Goal: Task Accomplishment & Management: Use online tool/utility

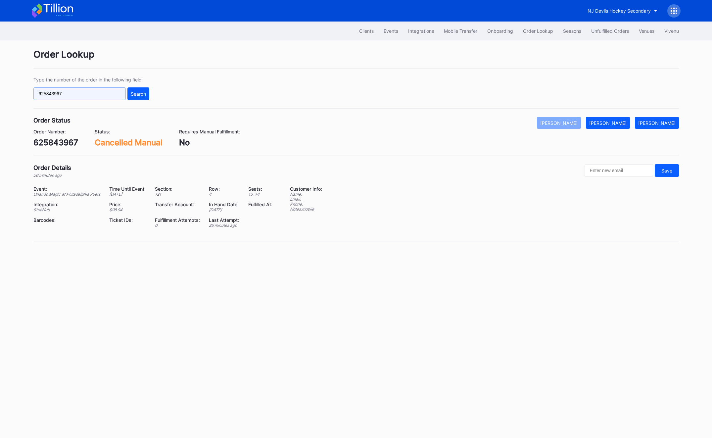
click at [92, 91] on input "625843967" at bounding box center [79, 93] width 92 height 13
paste input "75985441"
type input "75985441"
click at [147, 93] on button "Search" at bounding box center [138, 93] width 22 height 13
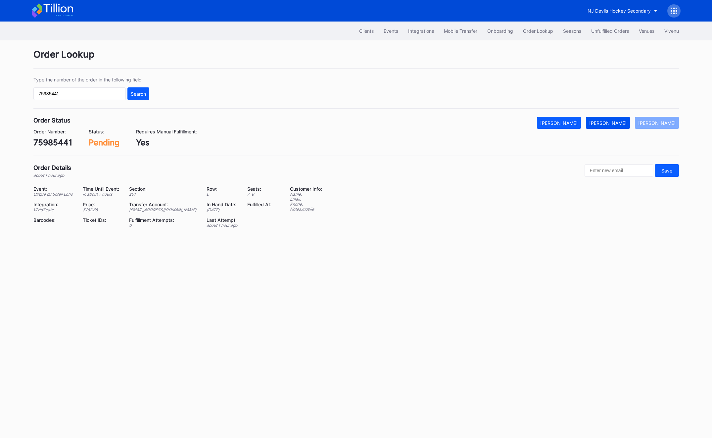
click at [627, 123] on div "[PERSON_NAME]" at bounding box center [607, 123] width 37 height 6
click at [611, 31] on div "Unfulfilled Orders" at bounding box center [610, 31] width 38 height 6
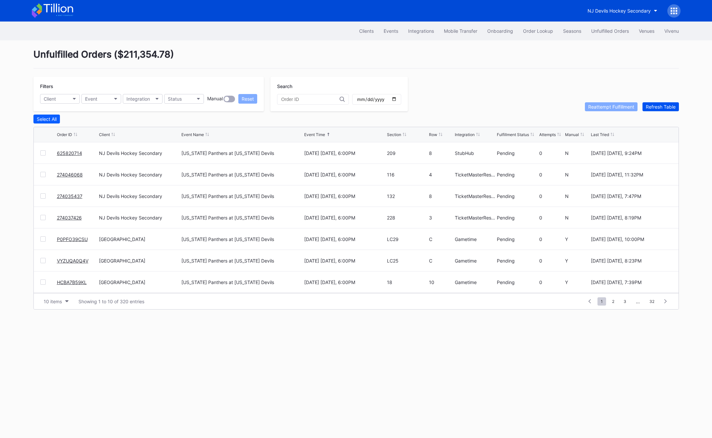
click at [667, 102] on button "Refresh Table" at bounding box center [660, 106] width 36 height 9
click at [71, 152] on link "75986012" at bounding box center [68, 153] width 23 height 6
